Goal: Information Seeking & Learning: Understand process/instructions

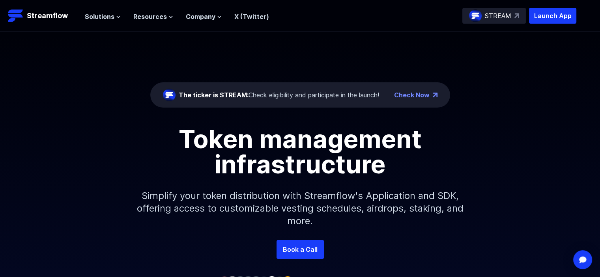
click at [410, 94] on link "Check Now" at bounding box center [412, 94] width 36 height 9
click at [406, 94] on link "Check Now" at bounding box center [412, 94] width 36 height 9
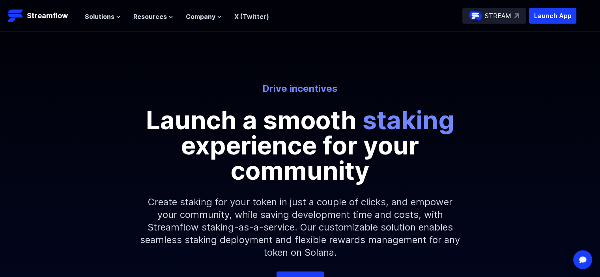
click at [246, 13] on link "X (Twitter)" at bounding box center [251, 17] width 35 height 8
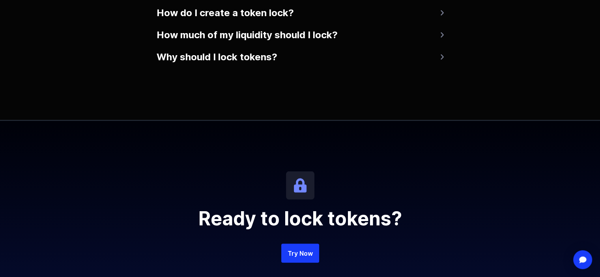
scroll to position [1539, 0]
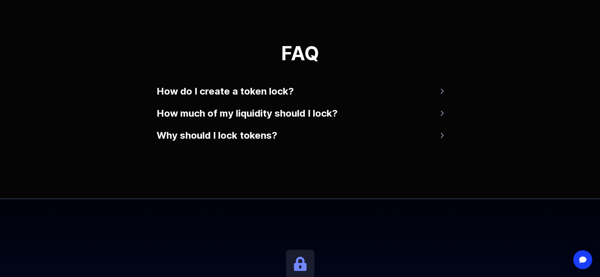
click at [316, 118] on button "How much of my liquidity should I lock?" at bounding box center [300, 113] width 287 height 19
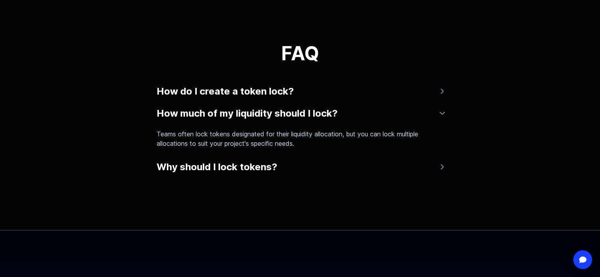
click at [299, 93] on button "How do I create a token lock?" at bounding box center [300, 91] width 287 height 19
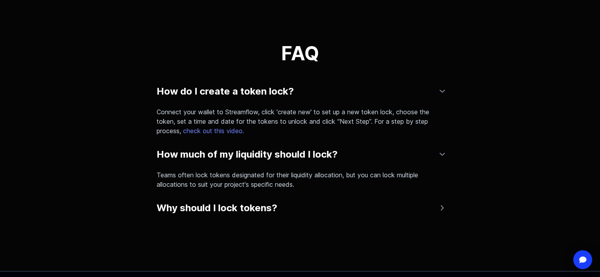
click at [299, 93] on button "How do I create a token lock?" at bounding box center [300, 91] width 287 height 19
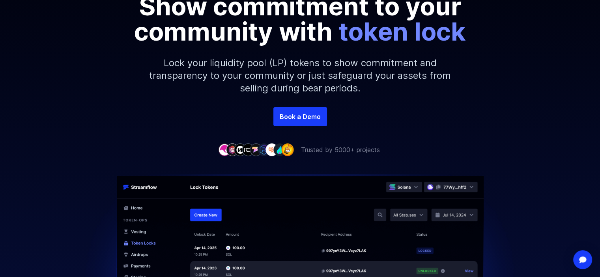
scroll to position [0, 0]
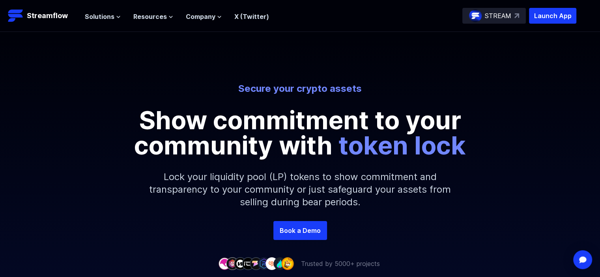
click at [495, 14] on p "STREAM" at bounding box center [498, 15] width 26 height 9
